Goal: Task Accomplishment & Management: Complete application form

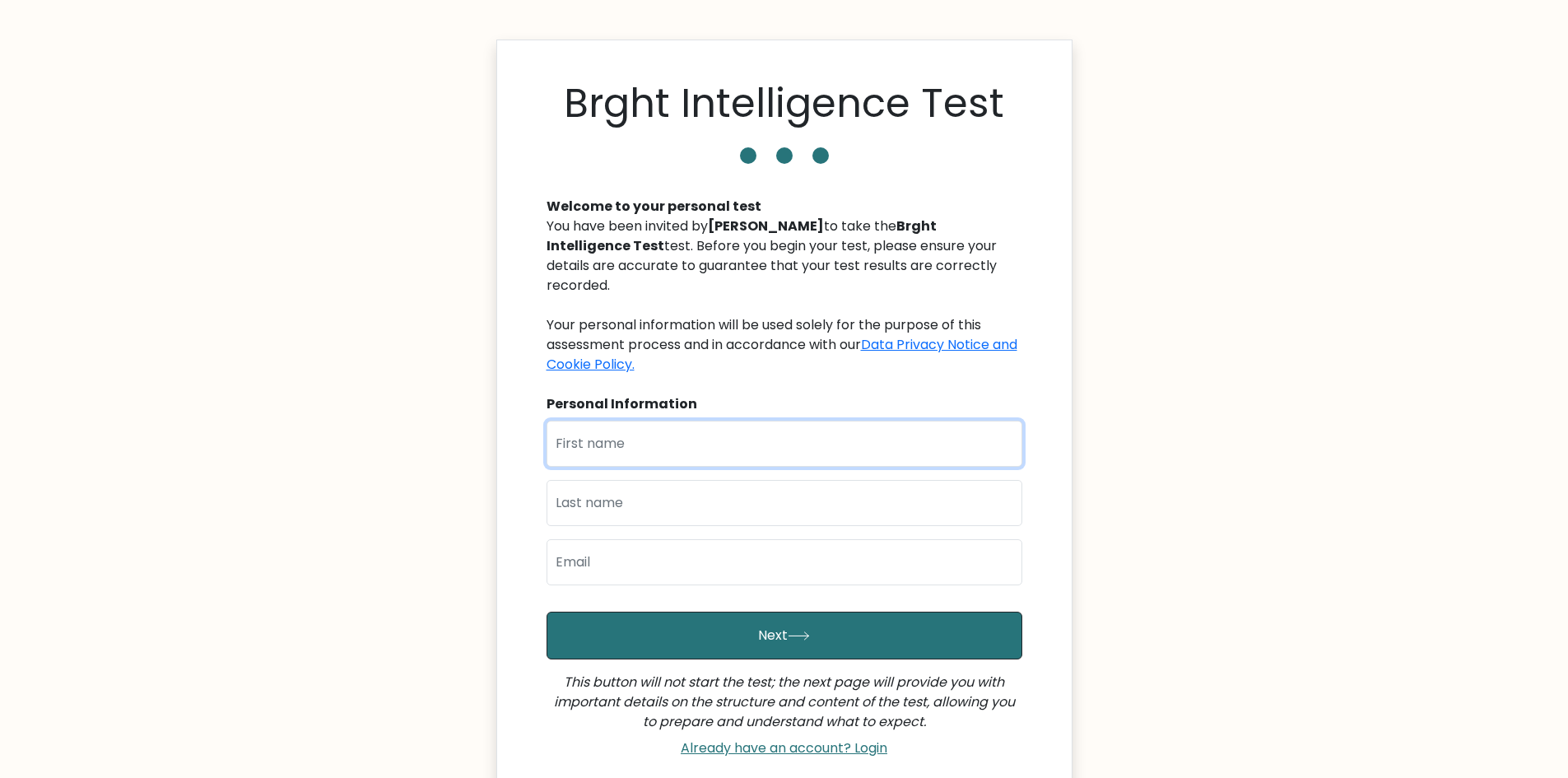
click at [700, 421] on input "text" at bounding box center [784, 444] width 476 height 46
click at [789, 427] on input "text" at bounding box center [784, 444] width 476 height 46
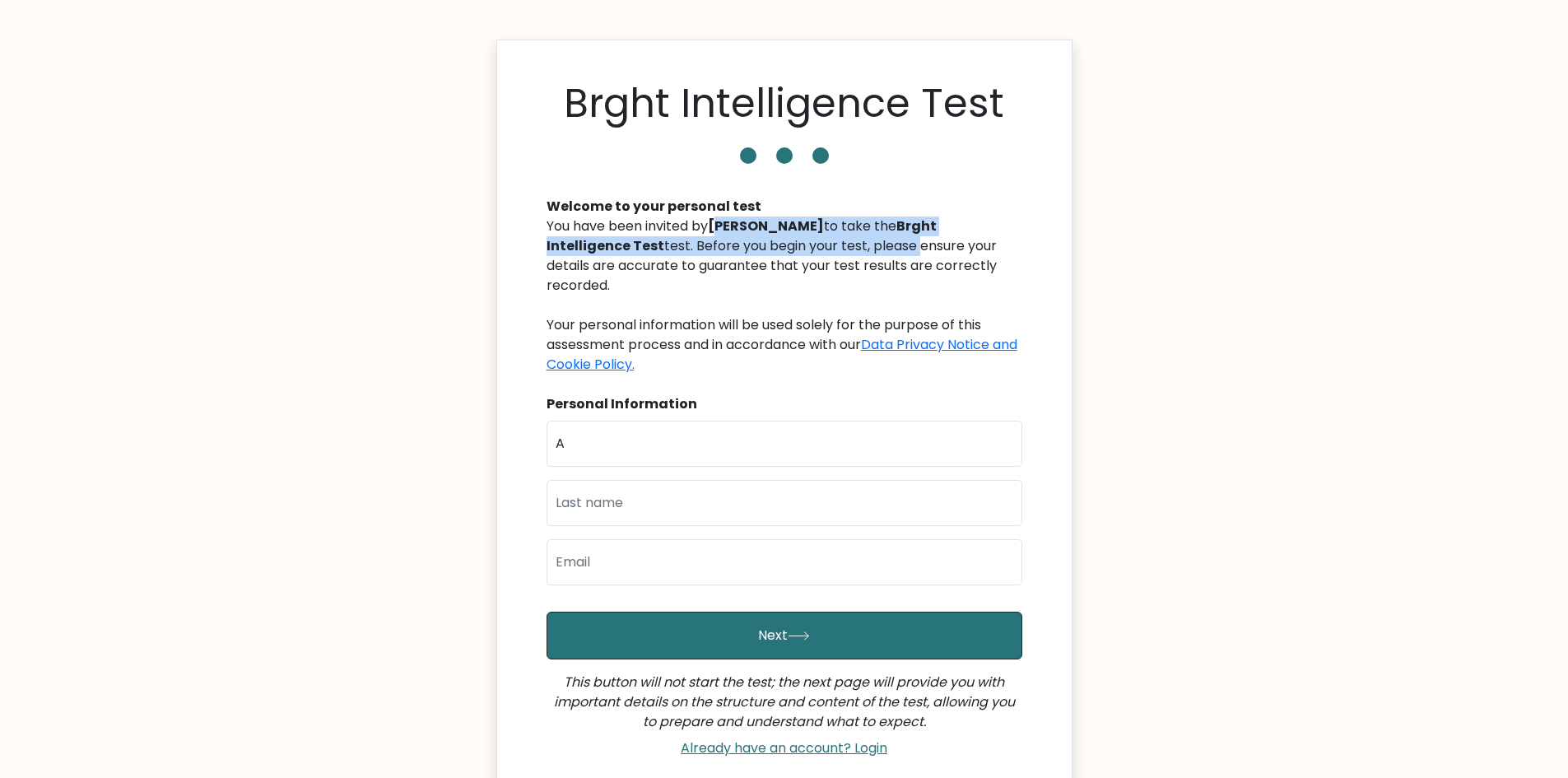
drag, startPoint x: 721, startPoint y: 222, endPoint x: 829, endPoint y: 238, distance: 109.2
click at [829, 238] on div "You have been invited by [PERSON_NAME] to take the Brght Intelligence Test test…" at bounding box center [784, 295] width 476 height 158
click at [812, 217] on div "You have been invited by [PERSON_NAME] to take the Brght Intelligence Test test…" at bounding box center [784, 295] width 476 height 158
click at [801, 220] on div "You have been invited by [PERSON_NAME] to take the Brght Intelligence Test test…" at bounding box center [784, 295] width 476 height 158
click at [801, 221] on b "[PERSON_NAME]" at bounding box center [766, 226] width 116 height 19
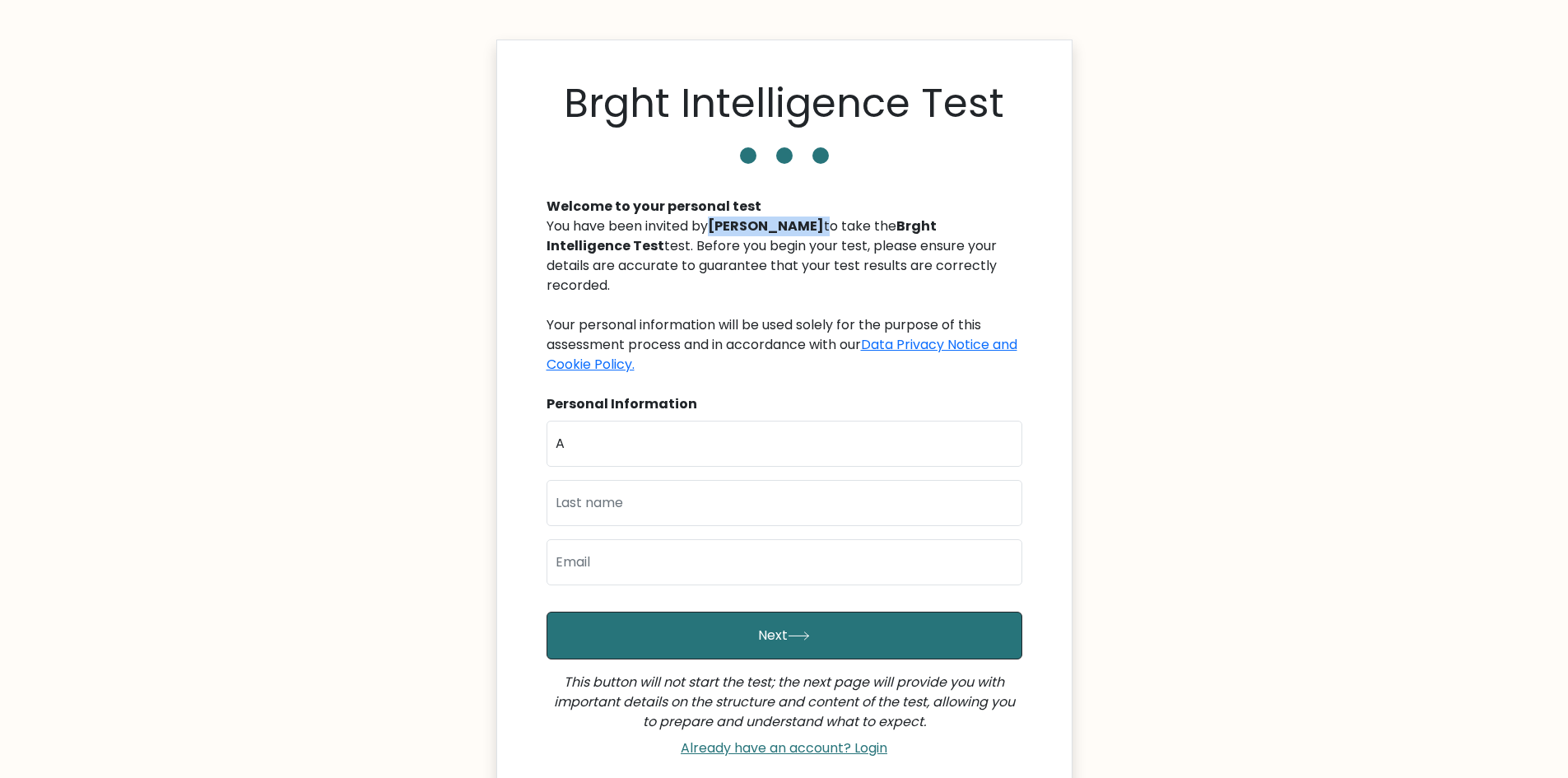
drag, startPoint x: 805, startPoint y: 220, endPoint x: 719, endPoint y: 235, distance: 87.3
click at [719, 235] on div "You have been invited by [PERSON_NAME] to take the Brght Intelligence Test test…" at bounding box center [784, 295] width 476 height 158
click at [933, 184] on div "Welcome to your personal test You have been invited by [PERSON_NAME] to take th…" at bounding box center [784, 471] width 495 height 588
drag, startPoint x: 679, startPoint y: 426, endPoint x: 659, endPoint y: 427, distance: 20.0
click at [668, 428] on input "A" at bounding box center [784, 444] width 476 height 46
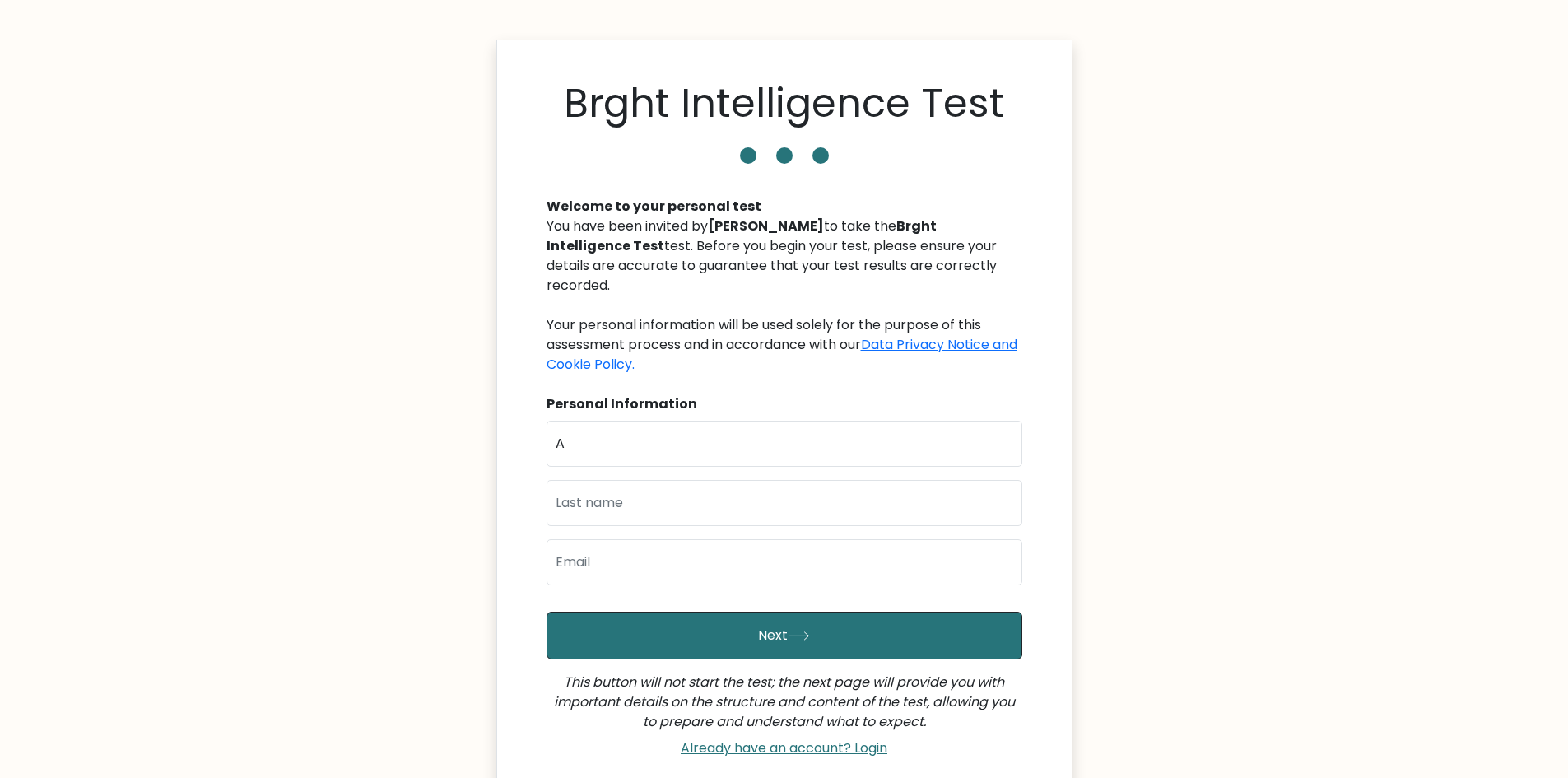
click at [670, 450] on div "First Name A Last Name Email" at bounding box center [784, 510] width 476 height 178
click at [664, 421] on input "A" at bounding box center [784, 444] width 476 height 46
type input "A"
